Goal: Check status: Check status

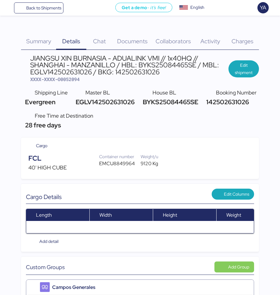
click at [31, 32] on div "Summary 0" at bounding box center [38, 37] width 35 height 25
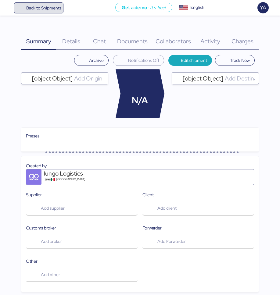
click at [54, 3] on span "Back to Shipments" at bounding box center [38, 7] width 45 height 11
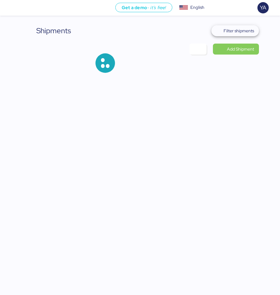
click at [246, 33] on span "Filter shipments" at bounding box center [238, 30] width 30 height 7
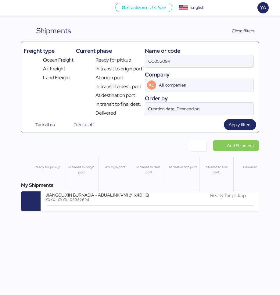
click at [183, 57] on input "O0052094" at bounding box center [199, 61] width 109 height 12
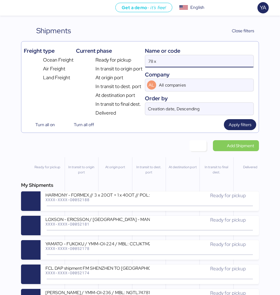
type input "78 x"
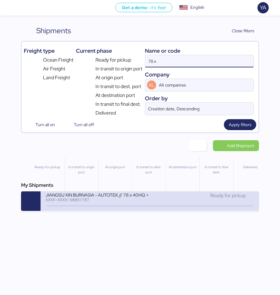
click at [128, 195] on div "JIANGSU XIN BURNASIA - AUTOTEK // 78 x 40HQ + 9 x FR // POL: [GEOGRAPHIC_DATA] …" at bounding box center [97, 194] width 104 height 5
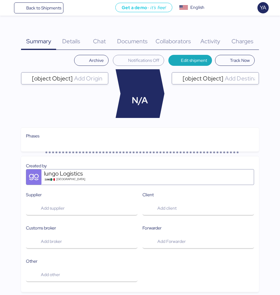
click at [255, 36] on div "Charges 0" at bounding box center [242, 37] width 33 height 25
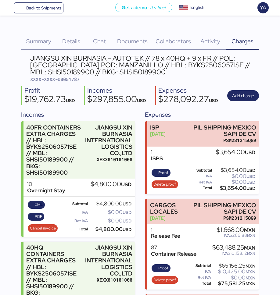
click at [41, 97] on div "$19,762.73 USD" at bounding box center [49, 100] width 51 height 10
copy div "19,762.73"
